Goal: Task Accomplishment & Management: Complete application form

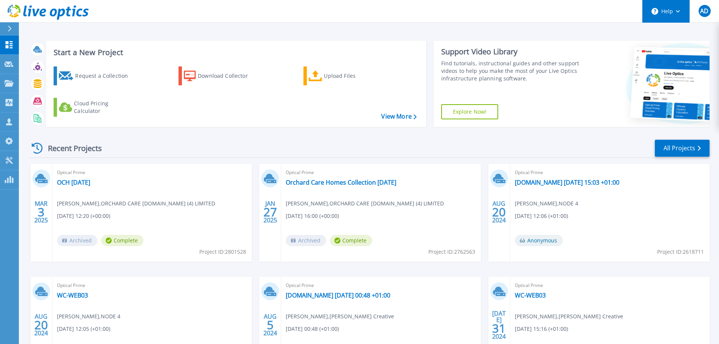
click at [685, 17] on button "Help" at bounding box center [666, 11] width 47 height 23
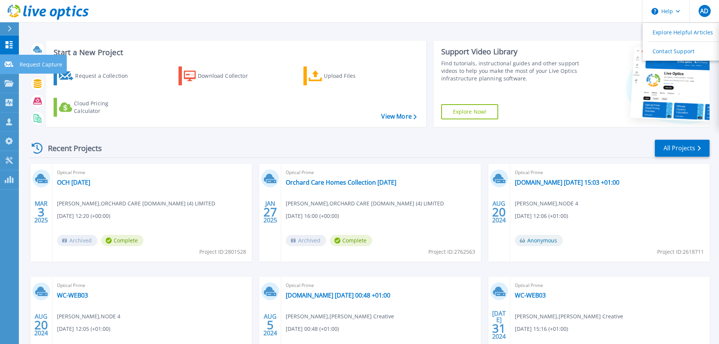
click at [25, 62] on p "Request Capture" at bounding box center [41, 65] width 43 height 20
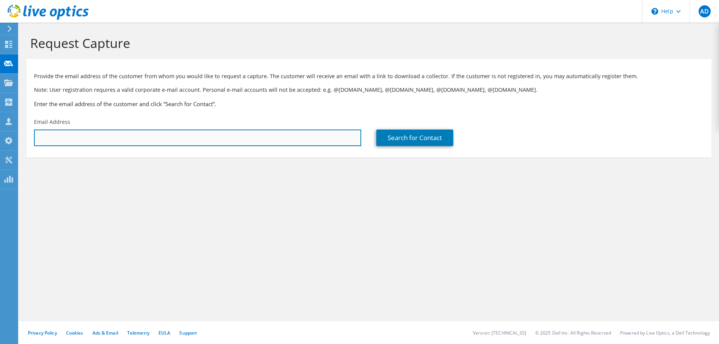
click at [61, 138] on input "text" at bounding box center [197, 138] width 327 height 17
click at [59, 136] on input "text" at bounding box center [197, 138] width 327 height 17
paste input "[PERSON_NAME][EMAIL_ADDRESS][PERSON_NAME][DOMAIN_NAME]"
type input "[PERSON_NAME][EMAIL_ADDRESS][PERSON_NAME][DOMAIN_NAME]"
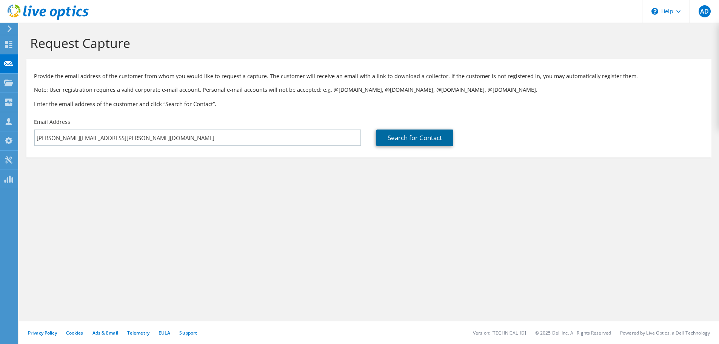
click at [404, 140] on link "Search for Contact" at bounding box center [414, 138] width 77 height 17
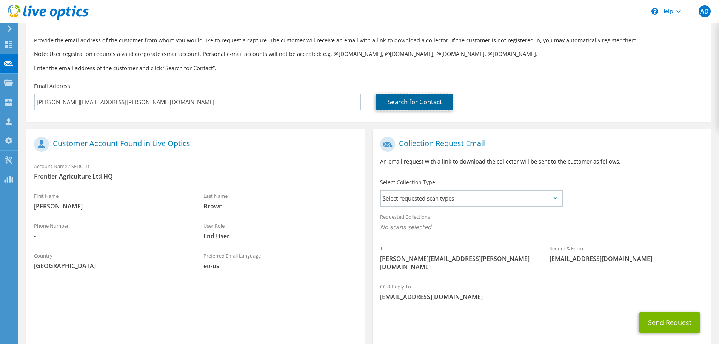
scroll to position [69, 0]
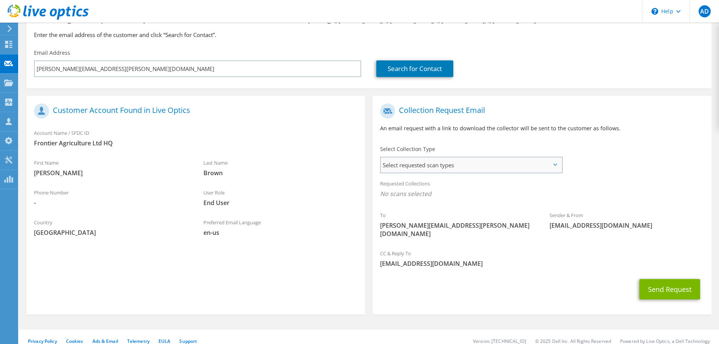
click at [445, 167] on span "Select requested scan types" at bounding box center [471, 164] width 181 height 15
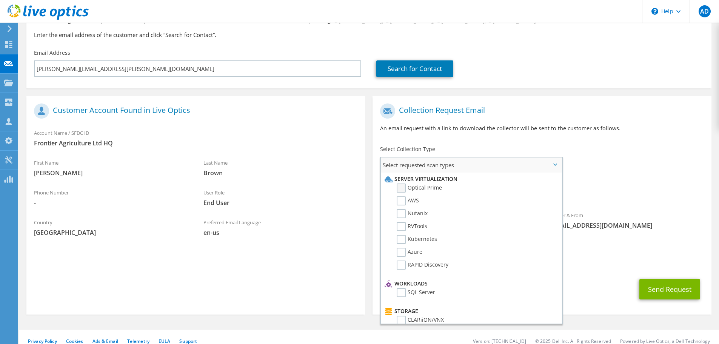
click at [404, 188] on label "Optical Prime" at bounding box center [419, 188] width 45 height 9
click at [0, 0] on input "Optical Prime" at bounding box center [0, 0] width 0 height 0
click at [557, 163] on span "Select requested scan types" at bounding box center [471, 164] width 181 height 15
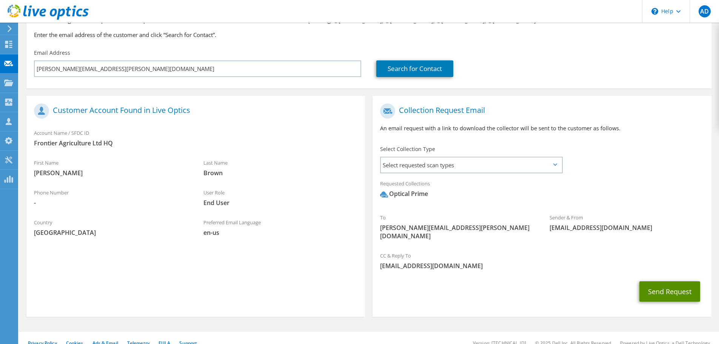
click at [672, 282] on button "Send Request" at bounding box center [670, 291] width 61 height 20
